Goal: Find specific page/section: Find specific page/section

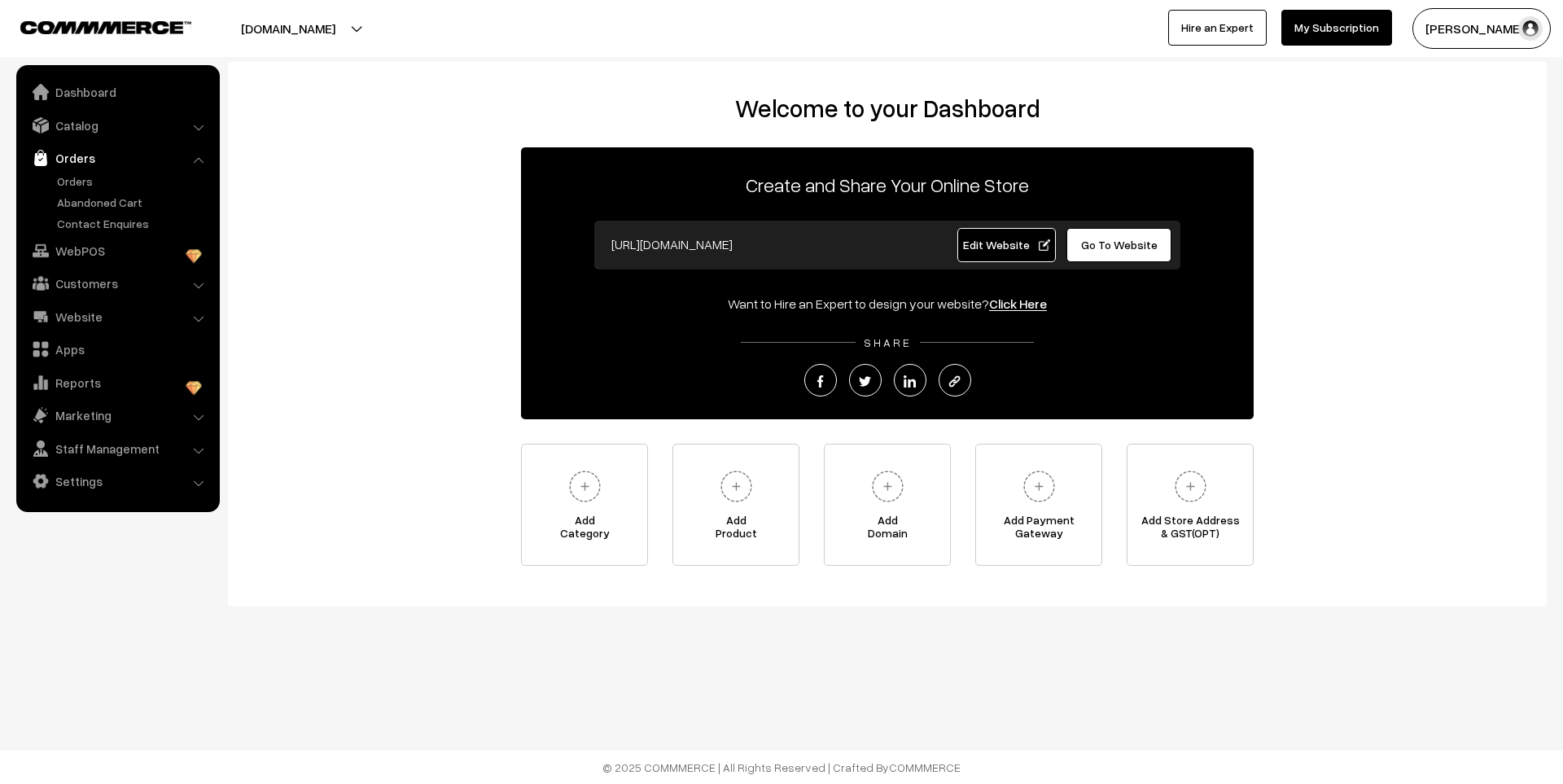
click at [94, 177] on link "Orders" at bounding box center [133, 181] width 161 height 17
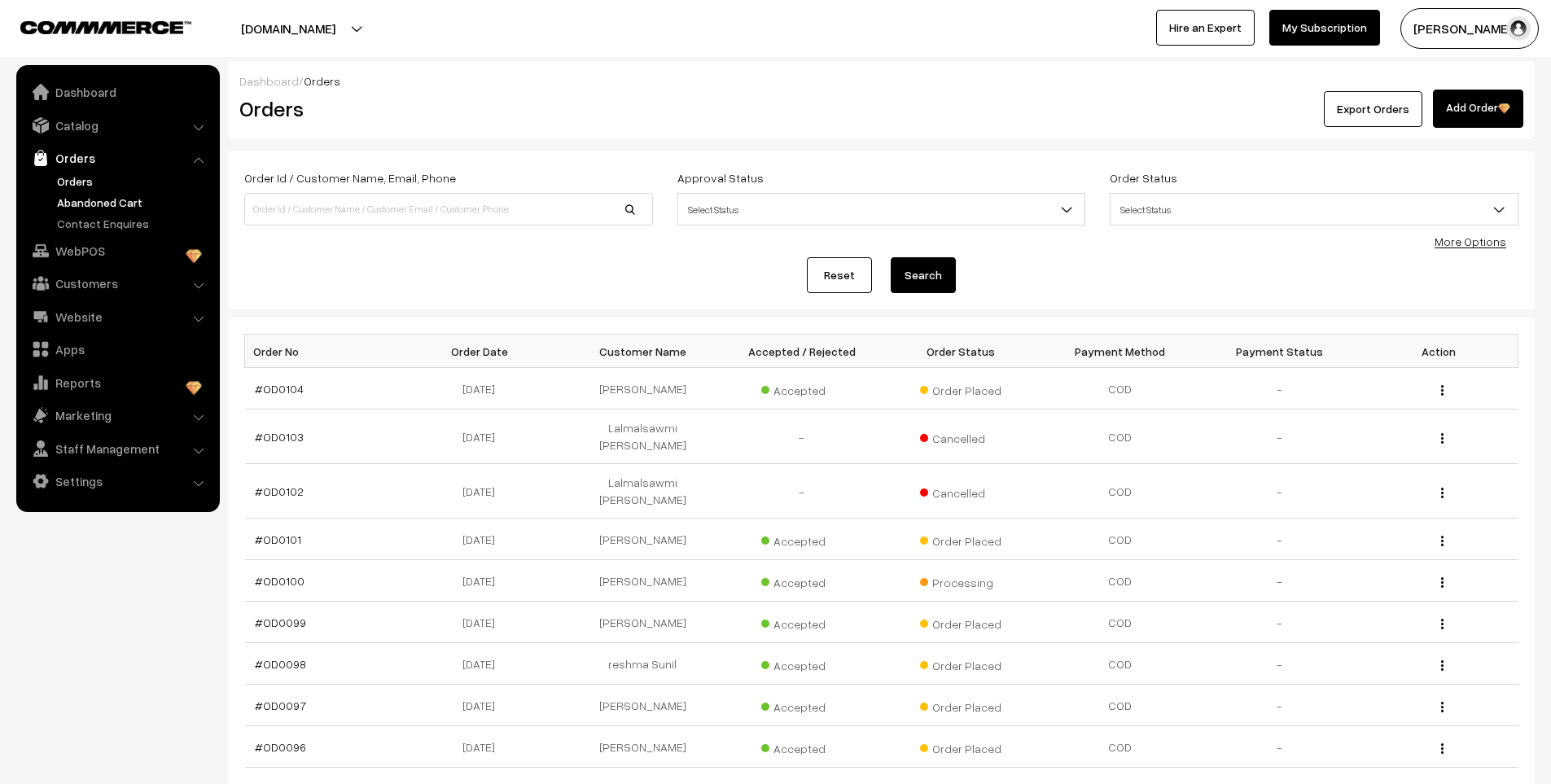
click at [80, 197] on link "Abandoned Cart" at bounding box center [133, 202] width 161 height 17
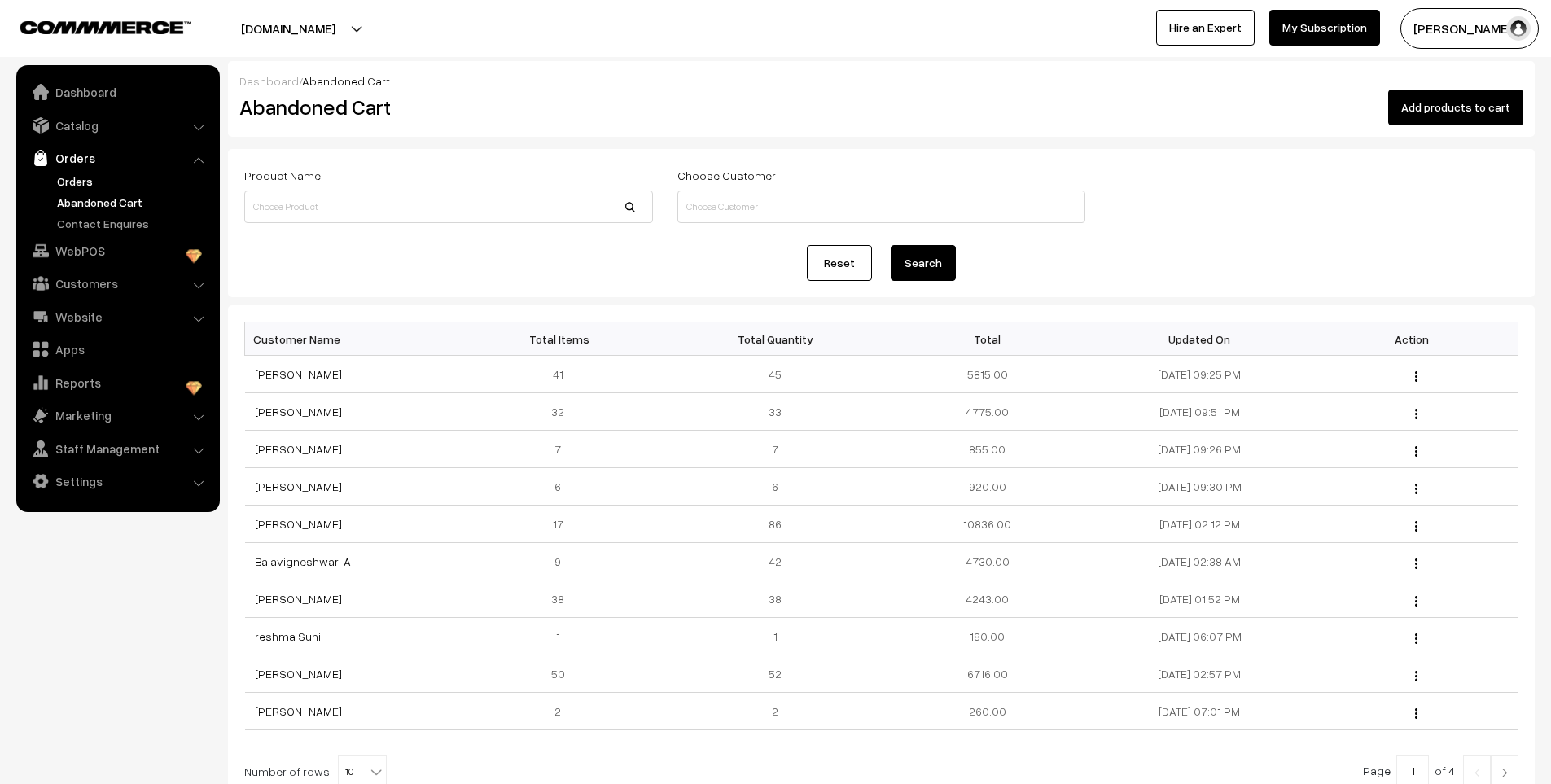
click at [83, 182] on link "Orders" at bounding box center [133, 181] width 161 height 17
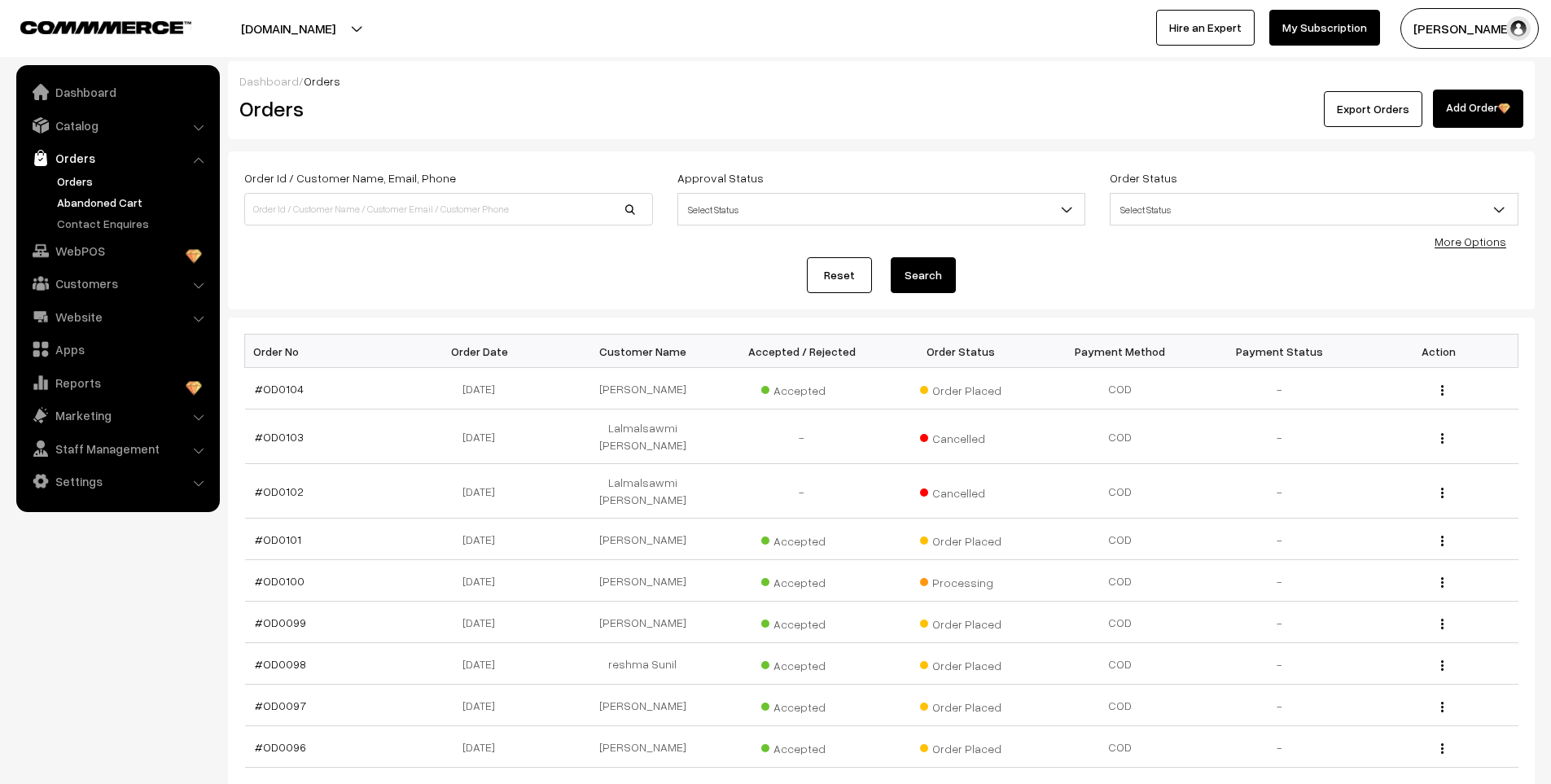
click at [80, 207] on link "Abandoned Cart" at bounding box center [133, 202] width 161 height 17
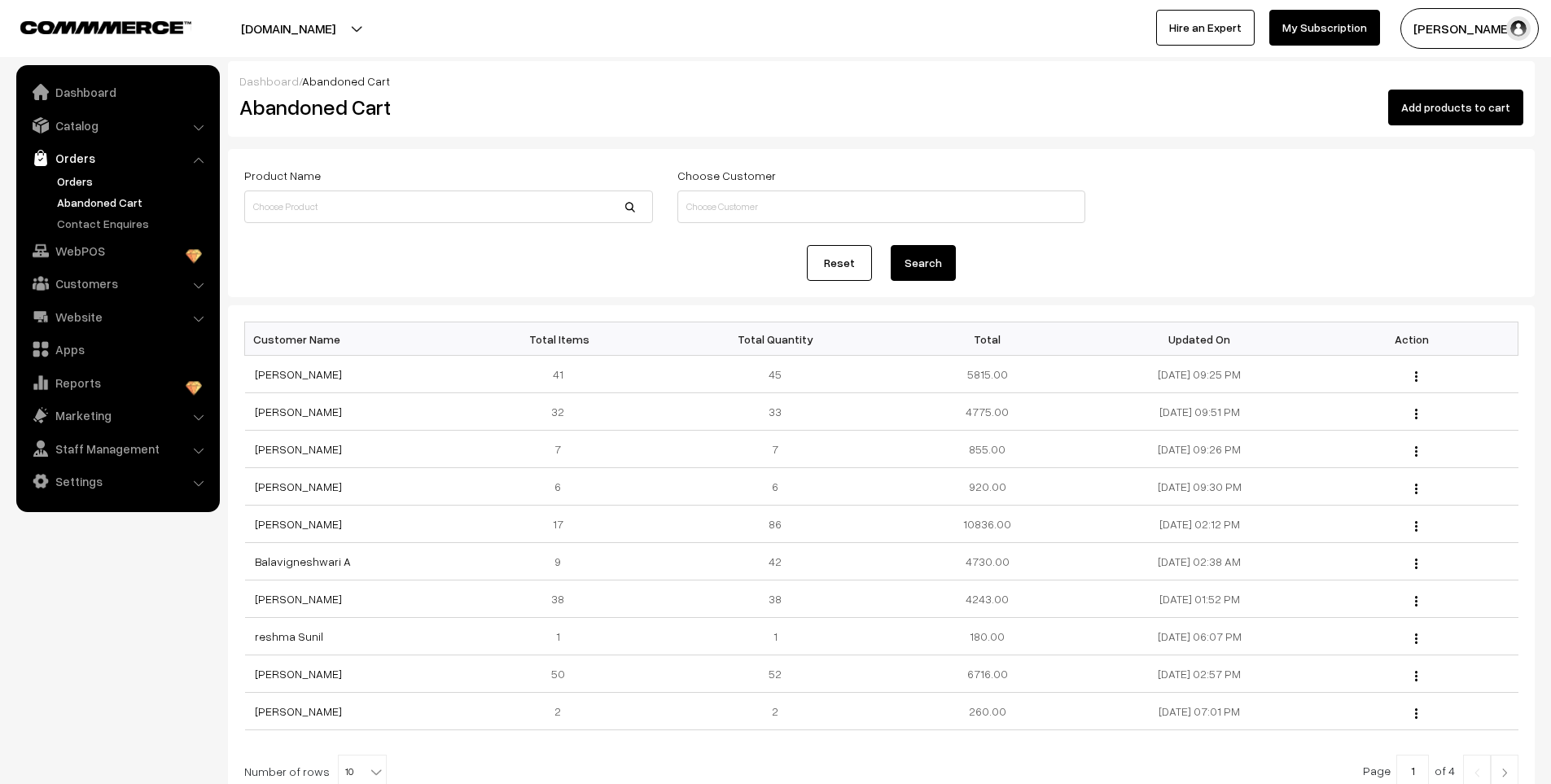
click at [84, 181] on link "Orders" at bounding box center [133, 181] width 161 height 17
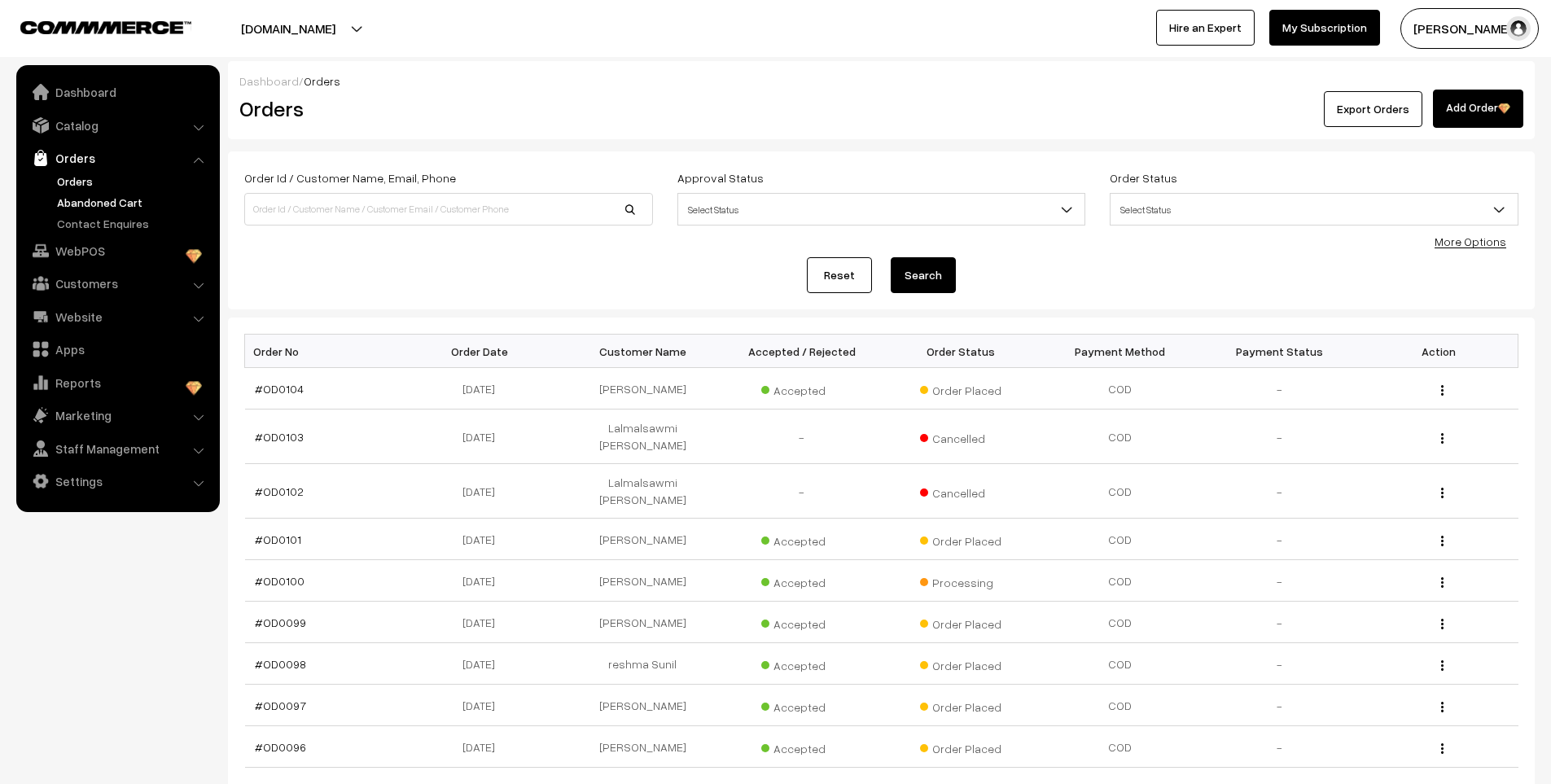
click at [115, 206] on link "Abandoned Cart" at bounding box center [133, 202] width 161 height 17
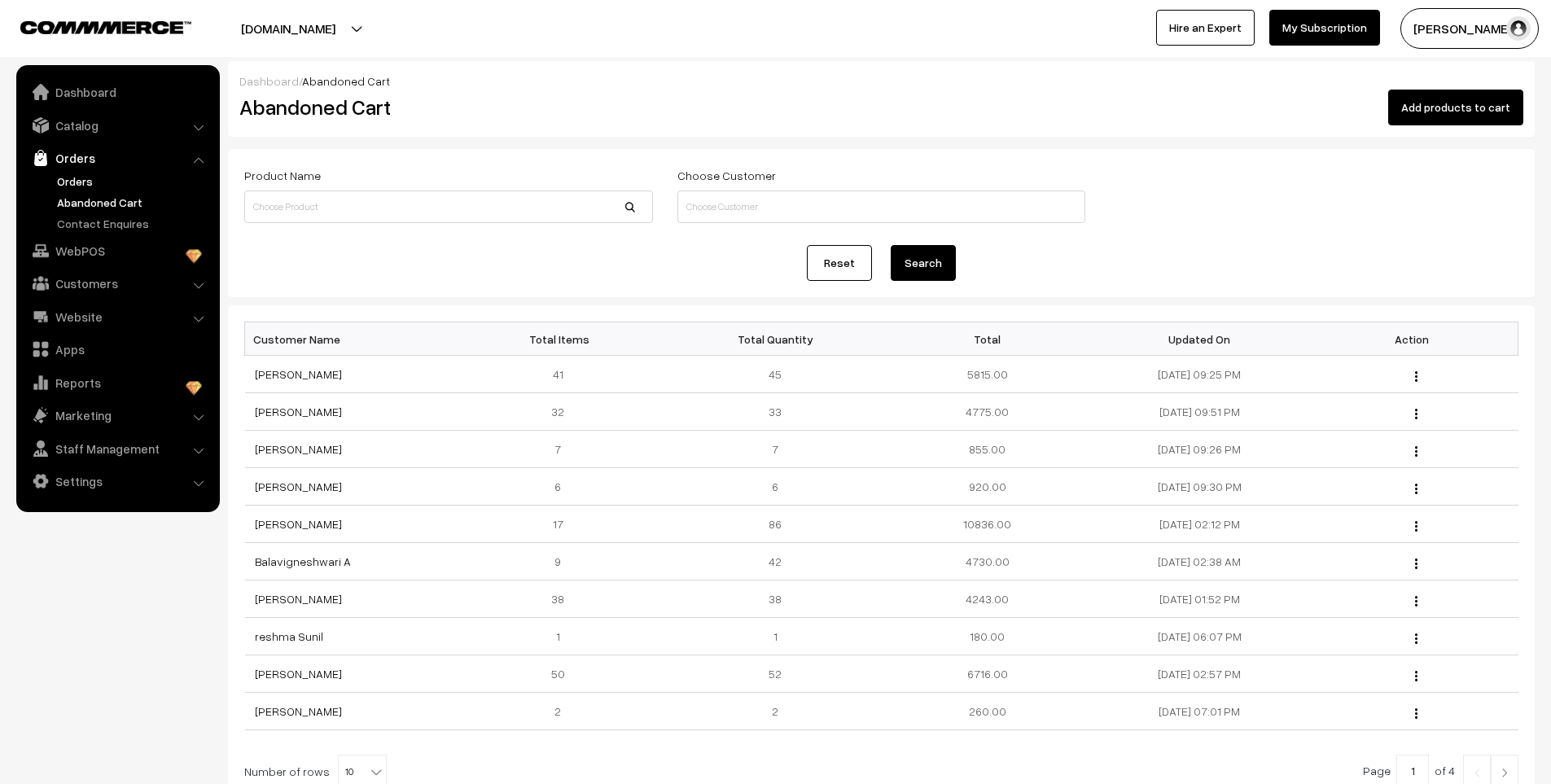
click at [76, 179] on link "Orders" at bounding box center [133, 181] width 161 height 17
